Goal: Information Seeking & Learning: Stay updated

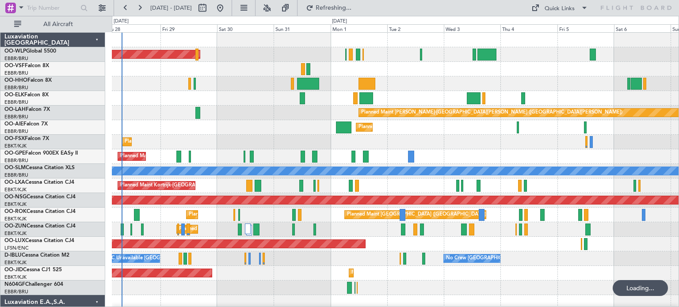
click at [247, 116] on div "Planned Maint [PERSON_NAME]-[GEOGRAPHIC_DATA][PERSON_NAME] ([GEOGRAPHIC_DATA][P…" at bounding box center [395, 113] width 567 height 15
click at [274, 5] on button at bounding box center [267, 8] width 14 height 14
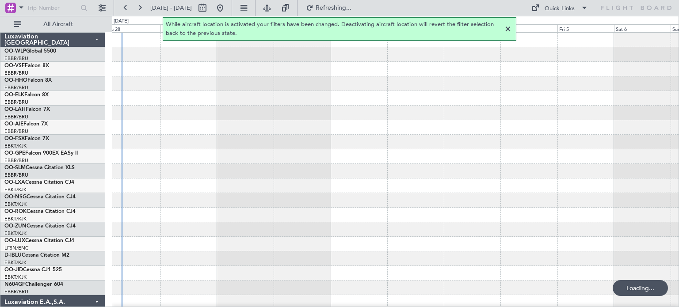
click at [509, 28] on div at bounding box center [508, 29] width 11 height 11
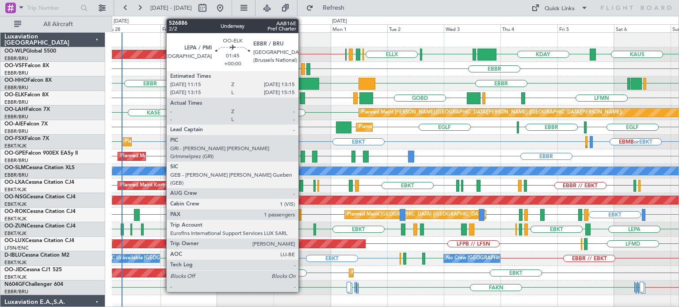
click at [303, 94] on div at bounding box center [302, 98] width 5 height 12
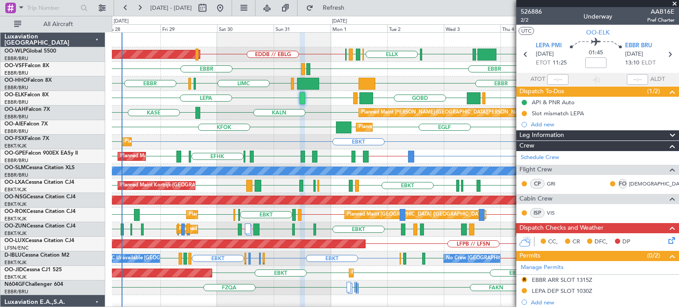
click at [676, 4] on span at bounding box center [675, 4] width 9 height 8
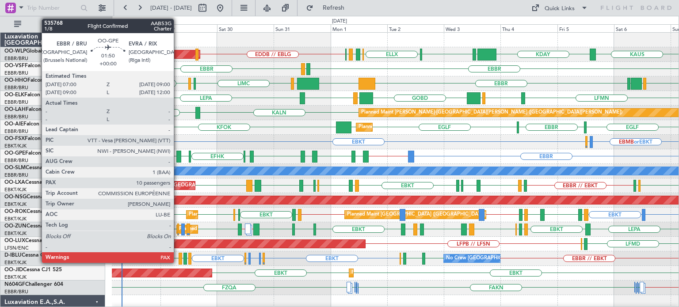
click at [178, 154] on div at bounding box center [178, 157] width 5 height 12
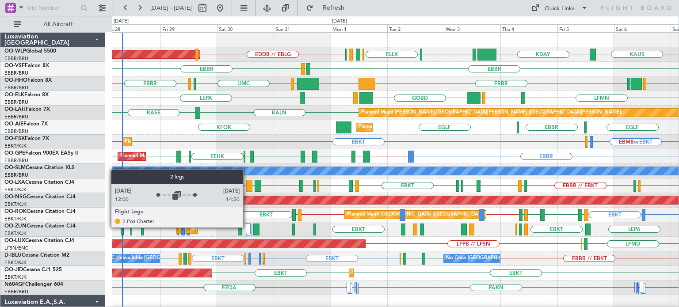
click at [247, 227] on div at bounding box center [248, 229] width 6 height 11
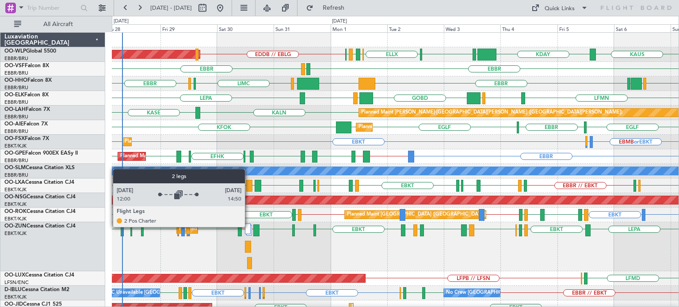
click at [249, 227] on div at bounding box center [248, 229] width 6 height 11
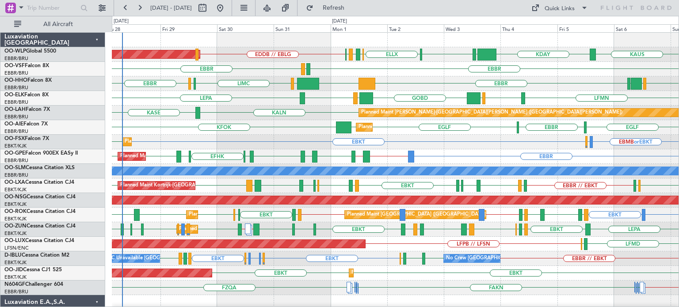
click at [444, 143] on div "EBMB or EBKT LSZH or EBKT EBKT EBKT Planned Maint [GEOGRAPHIC_DATA]-[GEOGRAPHIC…" at bounding box center [395, 142] width 567 height 15
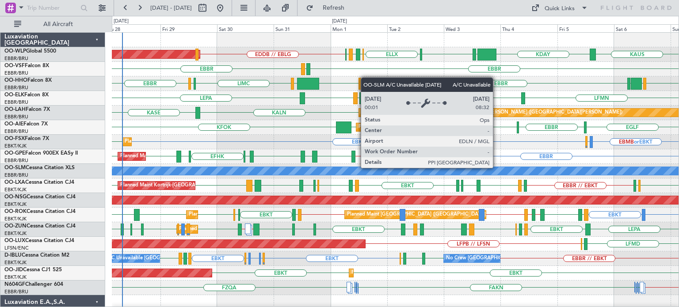
click at [293, 175] on div "[PERSON_NAME] KDAY EDDB // EBLG EBLG LIML ELLX [GEOGRAPHIC_DATA] LIRZ ELLX Plan…" at bounding box center [395, 310] width 567 height 555
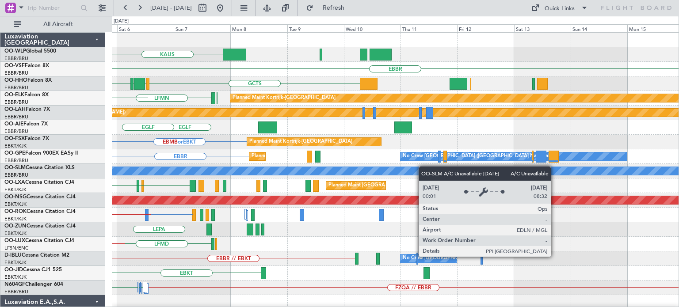
click at [236, 170] on div "[PERSON_NAME] KDAY EBLG LIML [GEOGRAPHIC_DATA] GCTS GMMH [GEOGRAPHIC_DATA] [GEO…" at bounding box center [395, 310] width 567 height 555
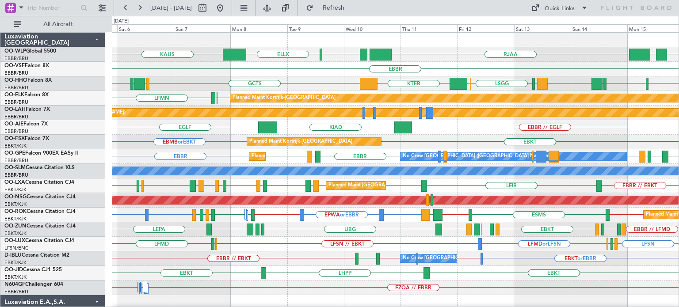
click at [267, 243] on div "LFSN // EBKT LFMD or LFSN LFSN ELLX LFMD LFMN LFPB" at bounding box center [395, 244] width 567 height 15
click at [262, 244] on div "LFSN // EBKT LFMD or LFSN LFSN ELLX LFMD LFMN LFPB" at bounding box center [395, 244] width 567 height 15
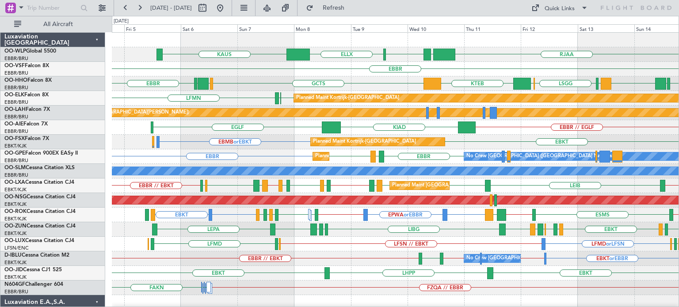
click at [510, 132] on div "KIAD [GEOGRAPHIC_DATA] EBBR // EGLF" at bounding box center [395, 127] width 567 height 15
click at [330, 243] on div "LFSN // EBKT LFMD or LFSN ELLX LFMD ELLX LFPB // LFSN LFMN LFPB" at bounding box center [395, 244] width 567 height 15
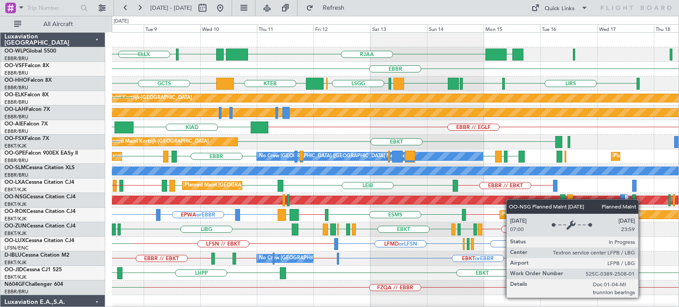
click at [444, 202] on div "ELLX RJAA LTCG LIML UBBB [PERSON_NAME] [GEOGRAPHIC_DATA] GCTS GMMH LIRS [GEOGRA…" at bounding box center [395, 288] width 567 height 511
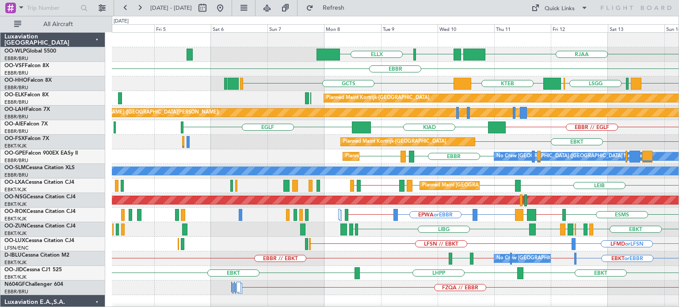
click at [605, 200] on div "ELLX RJAA LTCG LIML UBBB ELLX LIML [GEOGRAPHIC_DATA] GCTS GMMH LIRS [GEOGRAPHIC…" at bounding box center [395, 295] width 567 height 525
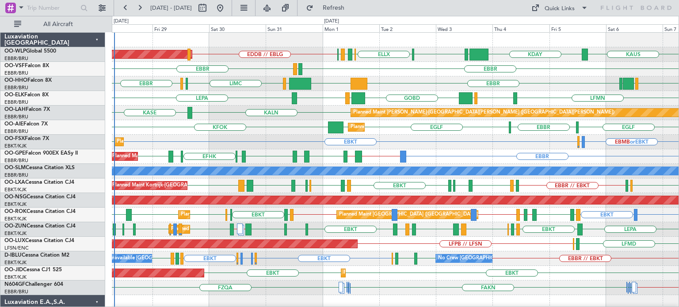
click at [446, 148] on div "Planned Maint Kortrijk-[GEOGRAPHIC_DATA] EBMB or EBKT LSZH or EBKT EBKT EBKT Pl…" at bounding box center [395, 142] width 567 height 15
click at [440, 152] on div "Planned Maint [GEOGRAPHIC_DATA] ([GEOGRAPHIC_DATA] National) [GEOGRAPHIC_DATA] …" at bounding box center [395, 156] width 567 height 15
click at [395, 270] on div "Planned Maint Kortrijk-[GEOGRAPHIC_DATA] AOG Maint [GEOGRAPHIC_DATA]-[GEOGRAPHI…" at bounding box center [395, 273] width 567 height 15
click at [274, 230] on div "EBLG EBKT LIRA EBKT LFMD LEBB EBKT EGGD EBKT LICA // LIRN LFMD // EBKT EBKT EBK…" at bounding box center [395, 229] width 567 height 15
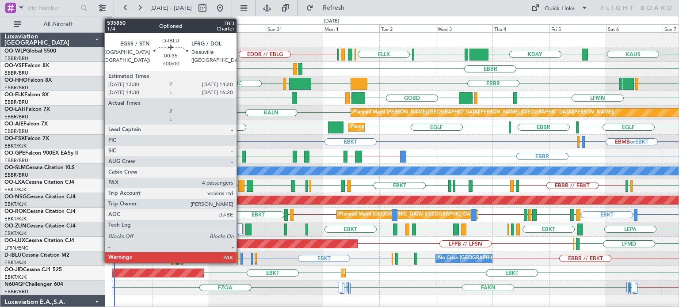
click at [241, 258] on div at bounding box center [242, 259] width 2 height 12
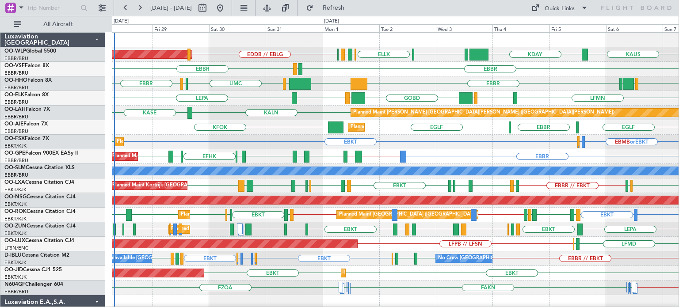
click at [328, 104] on div "EBBR LIML GOBD LIRA [GEOGRAPHIC_DATA] LEPA LFMN Planned Maint [GEOGRAPHIC_DATA]…" at bounding box center [395, 98] width 567 height 15
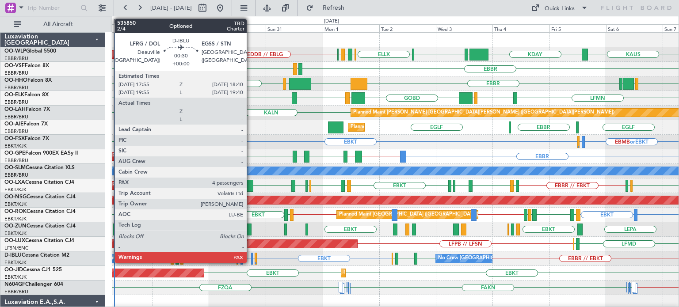
click at [251, 257] on div at bounding box center [252, 259] width 2 height 12
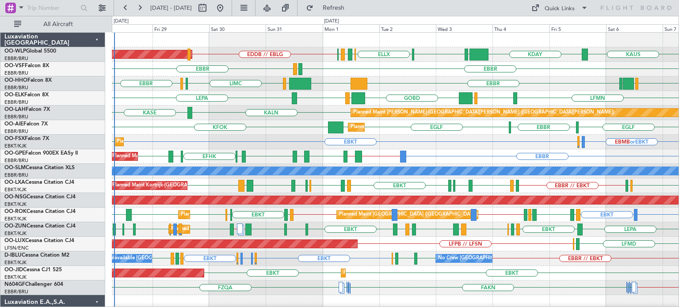
click at [332, 106] on div "KALN [GEOGRAPHIC_DATA] Planned [GEOGRAPHIC_DATA][PERSON_NAME]-[GEOGRAPHIC_DATA]…" at bounding box center [395, 113] width 567 height 15
click at [333, 86] on div "EBBR KTEB [GEOGRAPHIC_DATA] LIMC [GEOGRAPHIC_DATA] [GEOGRAPHIC_DATA] GCTS GMMH …" at bounding box center [395, 84] width 567 height 15
click at [310, 133] on div "EGLF [GEOGRAPHIC_DATA] KFOK [GEOGRAPHIC_DATA] [GEOGRAPHIC_DATA] Planned Maint […" at bounding box center [395, 127] width 567 height 15
click at [313, 125] on div "EGLF [GEOGRAPHIC_DATA] KFOK [GEOGRAPHIC_DATA] [GEOGRAPHIC_DATA] Planned Maint […" at bounding box center [395, 127] width 567 height 15
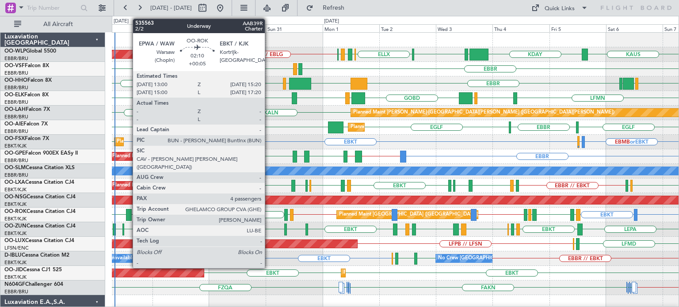
click at [128, 212] on div at bounding box center [129, 215] width 6 height 12
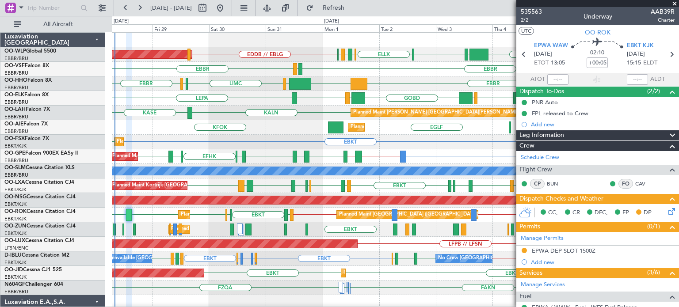
scroll to position [207, 0]
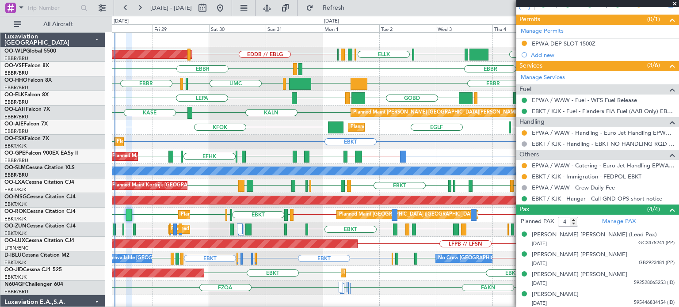
drag, startPoint x: 676, startPoint y: 3, endPoint x: 522, endPoint y: 12, distance: 153.8
click at [676, 3] on span at bounding box center [675, 4] width 9 height 8
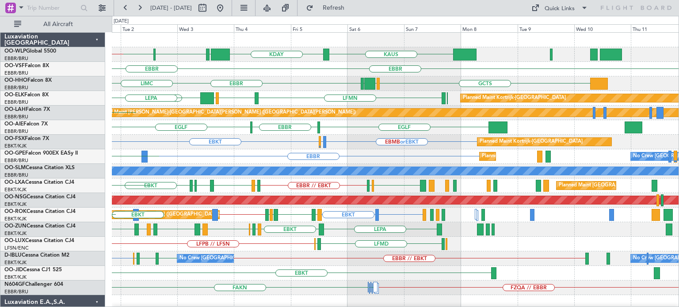
click at [297, 142] on div "EBKT EBMB or EBKT LSZH or EBKT Planned Maint [GEOGRAPHIC_DATA]-[GEOGRAPHIC_DATA]" at bounding box center [395, 142] width 567 height 15
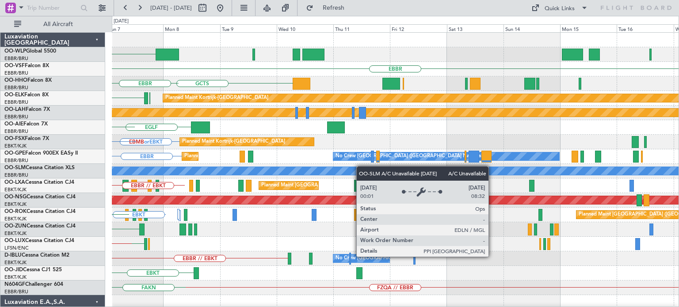
click at [246, 167] on div "[PERSON_NAME] KDAY [GEOGRAPHIC_DATA] GCTS GMMH [GEOGRAPHIC_DATA] [GEOGRAPHIC_DA…" at bounding box center [395, 310] width 567 height 555
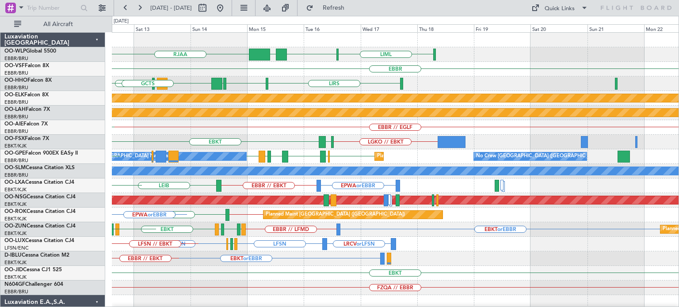
click at [348, 130] on div "EBBR // EGLF KIAD" at bounding box center [395, 127] width 567 height 15
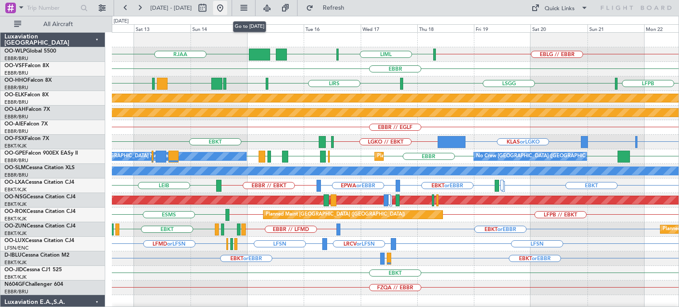
click at [227, 8] on button at bounding box center [220, 8] width 14 height 14
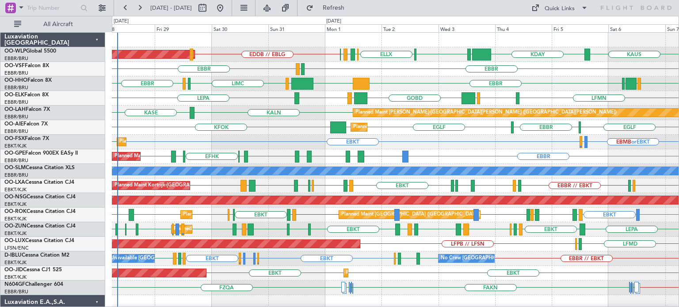
click at [462, 155] on div "Planned Maint [GEOGRAPHIC_DATA] ([GEOGRAPHIC_DATA] National) [GEOGRAPHIC_DATA] …" at bounding box center [395, 156] width 567 height 15
click at [472, 142] on div "Planned Maint Kortrijk-[GEOGRAPHIC_DATA] EBMB or EBKT LSZH or EBKT EBKT EBKT Pl…" at bounding box center [395, 142] width 567 height 15
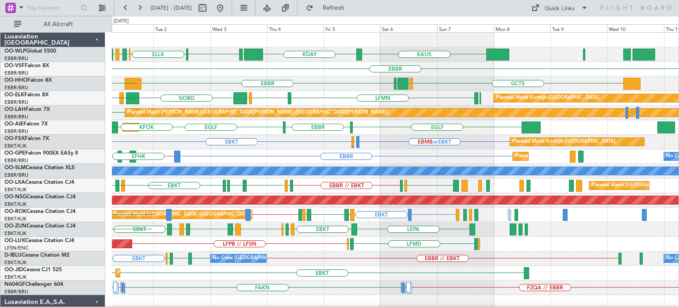
click at [379, 286] on div "[PERSON_NAME] KDAY EBLG LIML ELLX [GEOGRAPHIC_DATA] LIRZ ELLX EDDB // EBLG [GEO…" at bounding box center [395, 310] width 567 height 555
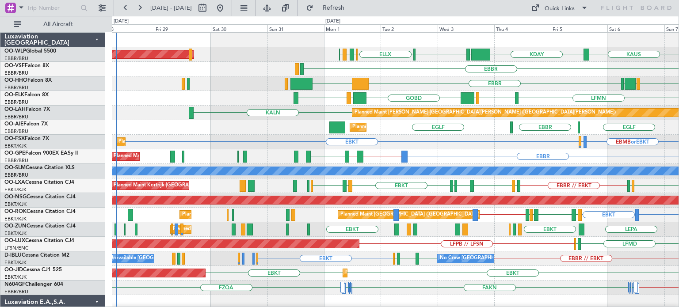
click at [426, 142] on div "KDAY EBLG LIML ELLX [GEOGRAPHIC_DATA] LIRZ ELLX Planned Maint [GEOGRAPHIC_DATA]…" at bounding box center [395, 295] width 567 height 525
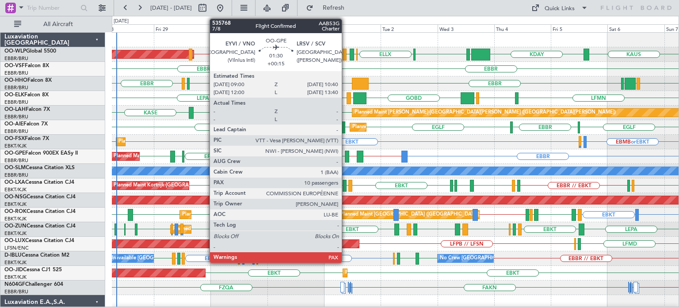
click at [346, 155] on div at bounding box center [347, 157] width 4 height 12
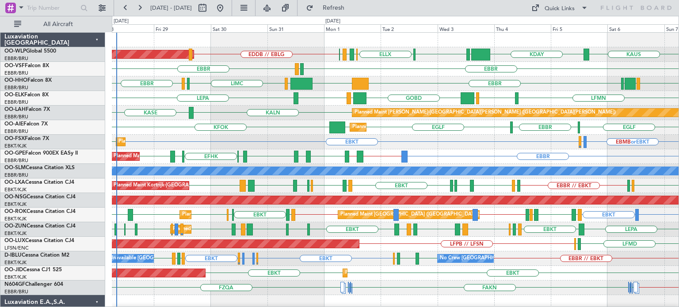
click at [424, 73] on div "EBBR [GEOGRAPHIC_DATA] LEGE" at bounding box center [395, 69] width 567 height 15
click at [399, 140] on div "EBKT EBMB or EBKT LSZH or EBKT EBKT Planned Maint [GEOGRAPHIC_DATA]-[GEOGRAPHIC…" at bounding box center [395, 142] width 567 height 15
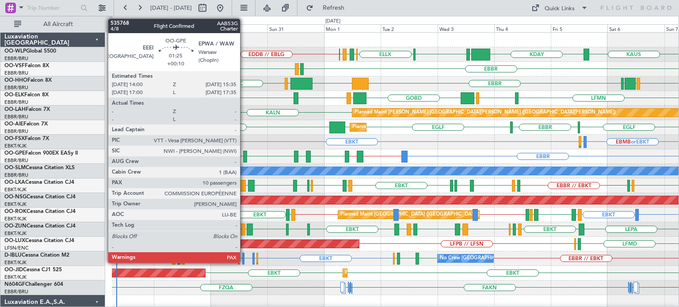
click at [244, 156] on div at bounding box center [245, 157] width 4 height 12
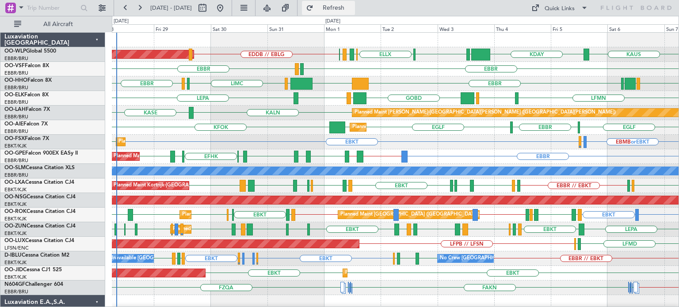
click at [353, 5] on span "Refresh" at bounding box center [333, 8] width 37 height 6
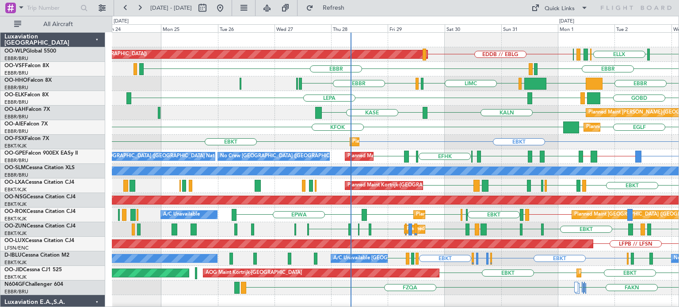
click at [485, 186] on div "EDDB // EBLG LIML ELLX [GEOGRAPHIC_DATA] LIRZ ELLX Planned Maint [GEOGRAPHIC_DA…" at bounding box center [395, 310] width 567 height 555
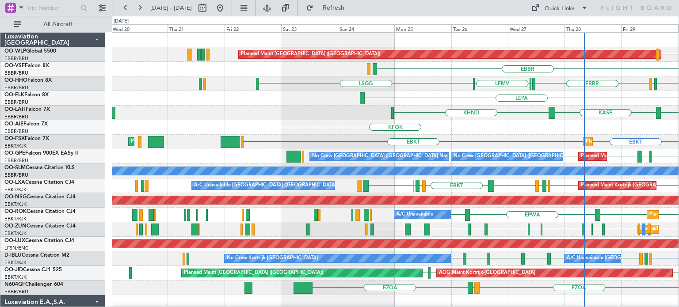
click at [326, 102] on div "LEPA" at bounding box center [395, 98] width 567 height 15
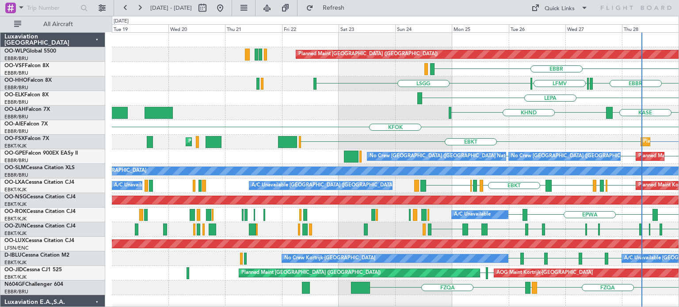
scroll to position [0, 0]
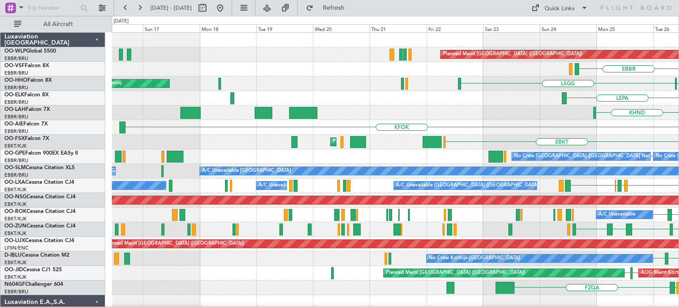
click at [381, 121] on div "KFOK" at bounding box center [395, 127] width 567 height 15
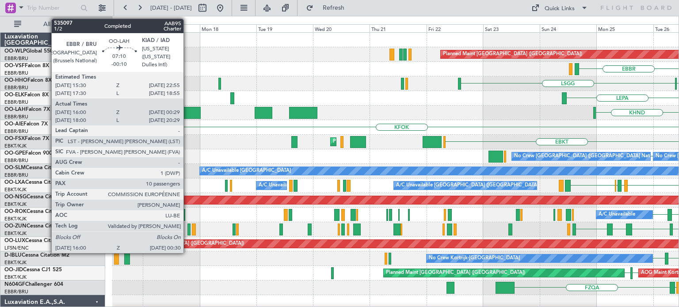
click at [188, 110] on div at bounding box center [190, 113] width 20 height 12
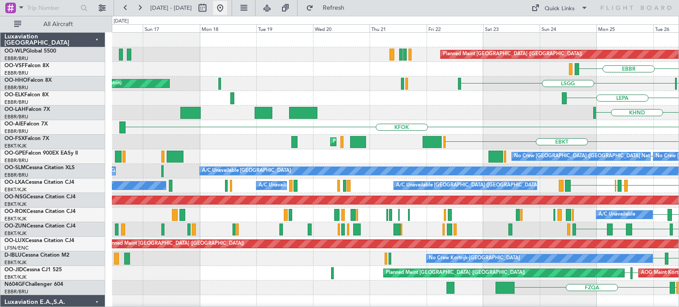
click at [227, 8] on button at bounding box center [220, 8] width 14 height 14
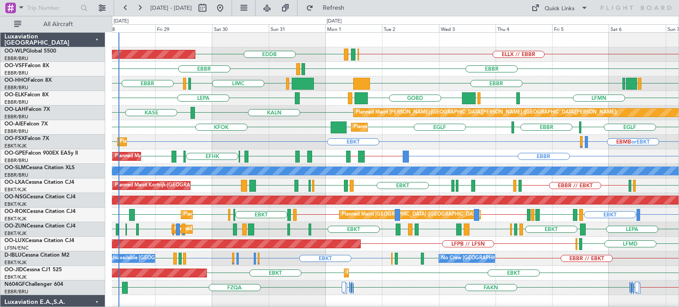
click at [319, 132] on div "KFOK [GEOGRAPHIC_DATA] [GEOGRAPHIC_DATA] [GEOGRAPHIC_DATA] [GEOGRAPHIC_DATA] Pl…" at bounding box center [395, 127] width 567 height 15
click at [414, 141] on div "EBMB or EBKT LSZH or EBKT EBKT EBKT Planned Maint [GEOGRAPHIC_DATA]-[GEOGRAPHIC…" at bounding box center [395, 142] width 567 height 15
click at [274, 127] on div "KFOK [GEOGRAPHIC_DATA] [GEOGRAPHIC_DATA] [GEOGRAPHIC_DATA] [GEOGRAPHIC_DATA] Pl…" at bounding box center [395, 127] width 567 height 15
click at [264, 140] on div "EBKT EBMB or EBKT LSZH or EBKT EBKT Planned Maint [GEOGRAPHIC_DATA]-[GEOGRAPHIC…" at bounding box center [395, 142] width 567 height 15
click at [269, 126] on div "KFOK [GEOGRAPHIC_DATA] [GEOGRAPHIC_DATA] [GEOGRAPHIC_DATA] [GEOGRAPHIC_DATA] Pl…" at bounding box center [395, 127] width 567 height 15
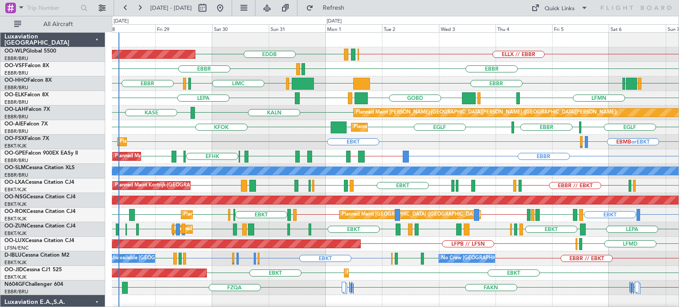
click at [270, 126] on div "KFOK [GEOGRAPHIC_DATA] [GEOGRAPHIC_DATA] [GEOGRAPHIC_DATA] [GEOGRAPHIC_DATA] Pl…" at bounding box center [395, 127] width 567 height 15
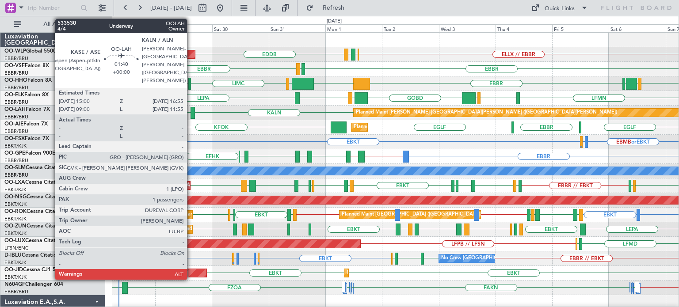
click at [191, 109] on div at bounding box center [193, 113] width 5 height 12
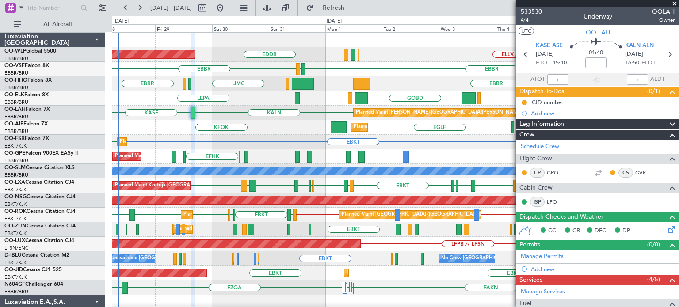
click at [676, 3] on span at bounding box center [675, 4] width 9 height 8
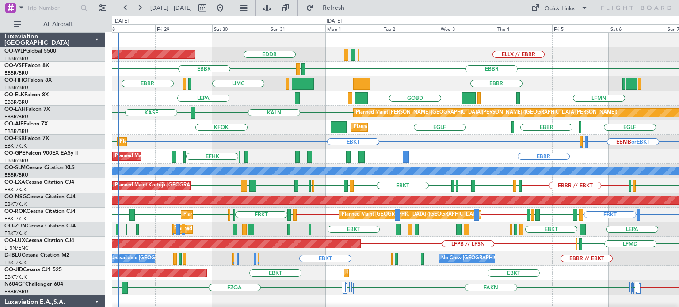
click at [318, 67] on div "EBBR [GEOGRAPHIC_DATA] LEGE" at bounding box center [395, 69] width 567 height 15
click at [256, 141] on div "EBKT EBMB or EBKT LSZH or EBKT EBKT Planned Maint [GEOGRAPHIC_DATA]-[GEOGRAPHIC…" at bounding box center [395, 142] width 567 height 15
click at [380, 146] on div "EBKT EBMB or EBKT LSZH or EBKT EBKT Planned Maint [GEOGRAPHIC_DATA]-[GEOGRAPHIC…" at bounding box center [395, 142] width 567 height 15
click at [275, 134] on div "KFOK [GEOGRAPHIC_DATA] [GEOGRAPHIC_DATA] [GEOGRAPHIC_DATA] [GEOGRAPHIC_DATA] Pl…" at bounding box center [395, 127] width 567 height 15
click at [353, 7] on span "Refresh" at bounding box center [333, 8] width 37 height 6
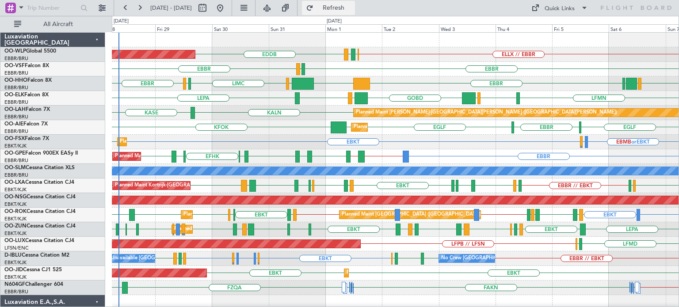
click at [352, 8] on span "Refresh" at bounding box center [333, 8] width 37 height 6
click at [353, 10] on span "Refresh" at bounding box center [333, 8] width 37 height 6
click at [402, 133] on div "EGLF [GEOGRAPHIC_DATA] KFOK [GEOGRAPHIC_DATA] [GEOGRAPHIC_DATA] Planned Maint […" at bounding box center [395, 127] width 567 height 15
click at [380, 140] on div "EBKT EBMB or EBKT LSZH or EBKT EBKT Planned Maint [GEOGRAPHIC_DATA]-[GEOGRAPHIC…" at bounding box center [395, 142] width 567 height 15
click at [353, 5] on span "Refresh" at bounding box center [333, 8] width 37 height 6
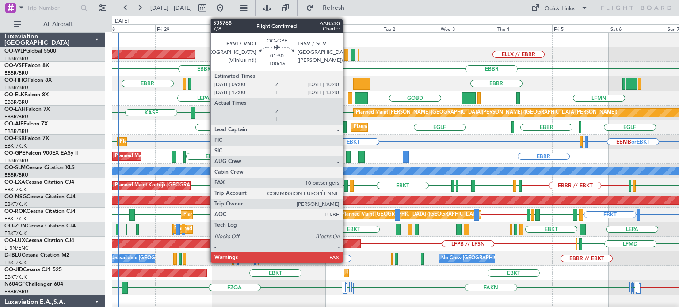
click at [347, 155] on div at bounding box center [348, 157] width 4 height 12
click at [348, 155] on div at bounding box center [348, 157] width 4 height 12
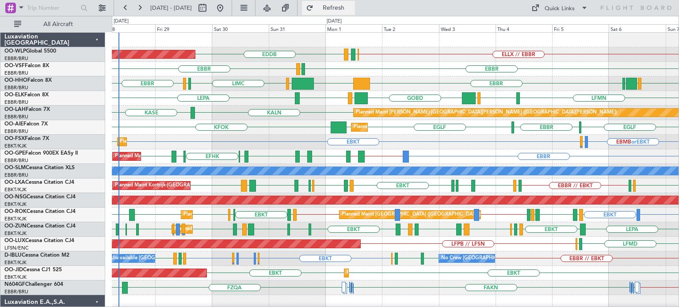
click at [353, 8] on span "Refresh" at bounding box center [333, 8] width 37 height 6
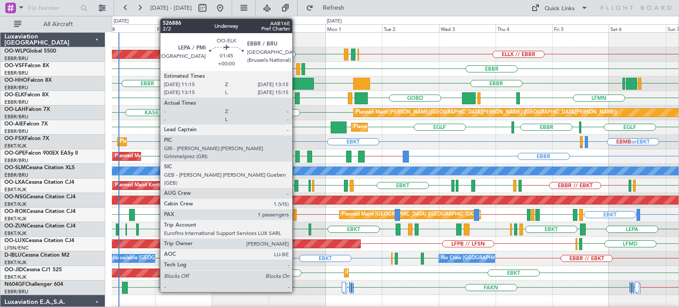
click at [296, 95] on div at bounding box center [297, 98] width 5 height 12
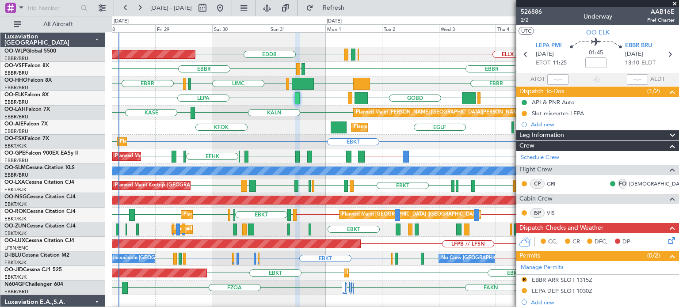
click at [675, 4] on span at bounding box center [675, 4] width 9 height 8
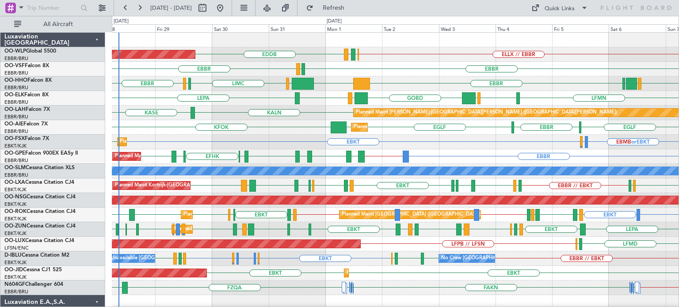
click at [402, 68] on div "EBBR LEGE EBBR" at bounding box center [395, 69] width 567 height 15
